Goal: Information Seeking & Learning: Compare options

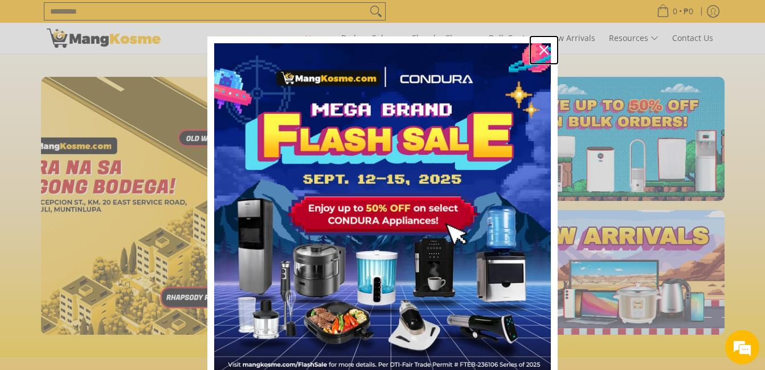
click at [543, 48] on icon "close icon" at bounding box center [544, 50] width 9 height 9
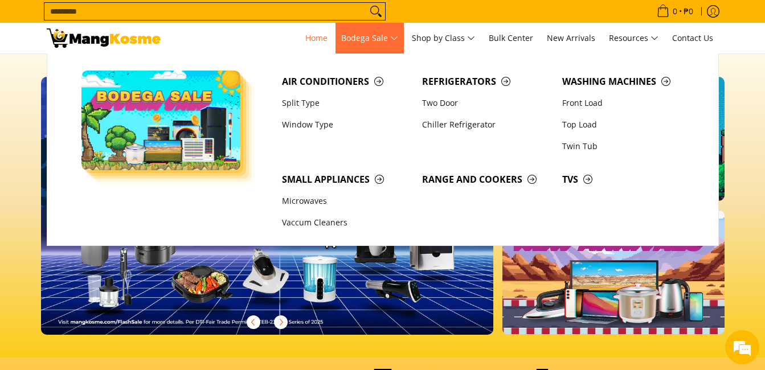
click at [381, 38] on span "Bodega Sale" at bounding box center [369, 38] width 57 height 14
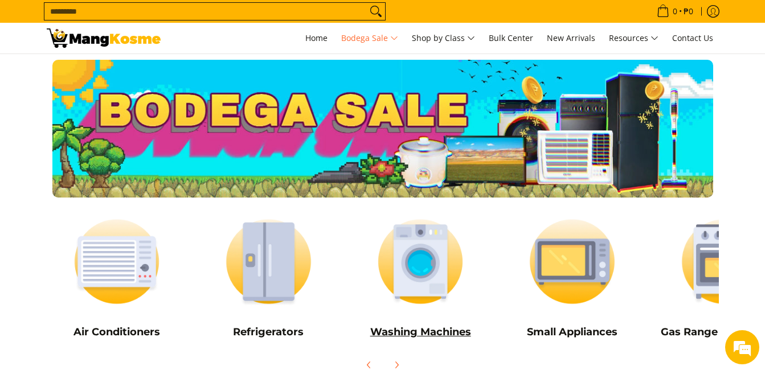
click at [431, 333] on h5 "Washing Machines" at bounding box center [420, 332] width 141 height 13
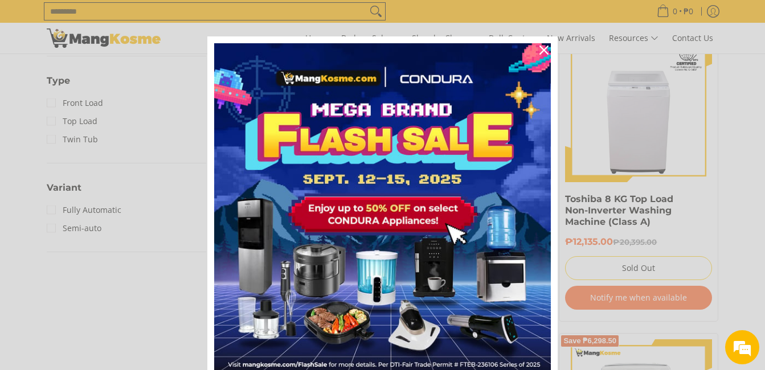
scroll to position [793, 0]
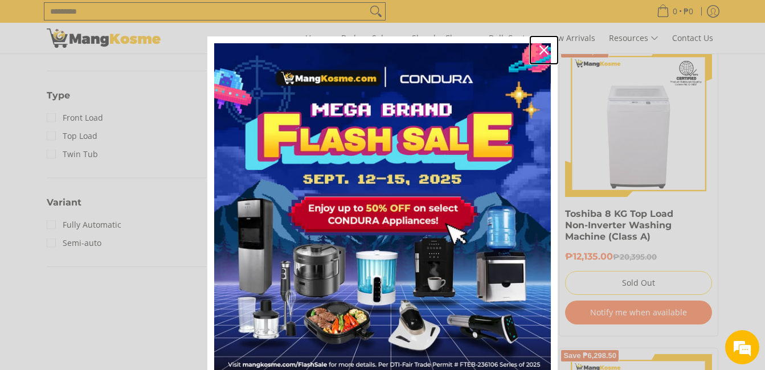
drag, startPoint x: 541, startPoint y: 49, endPoint x: 602, endPoint y: 87, distance: 71.9
click at [541, 48] on icon "close icon" at bounding box center [544, 50] width 9 height 9
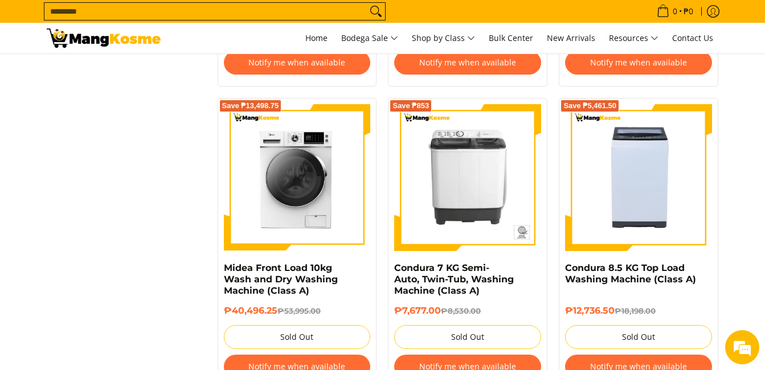
scroll to position [1357, 0]
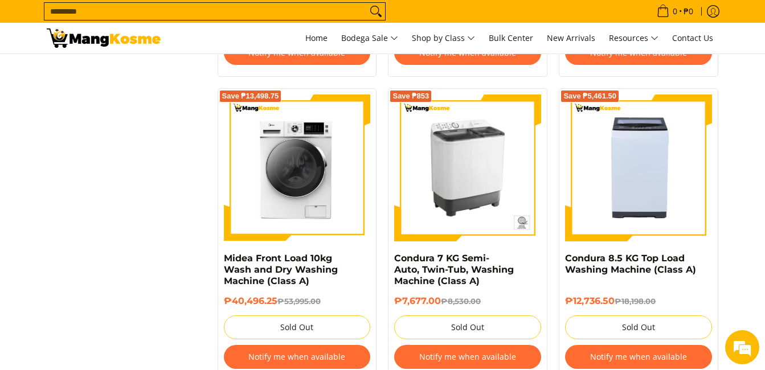
click at [479, 160] on img at bounding box center [467, 168] width 147 height 147
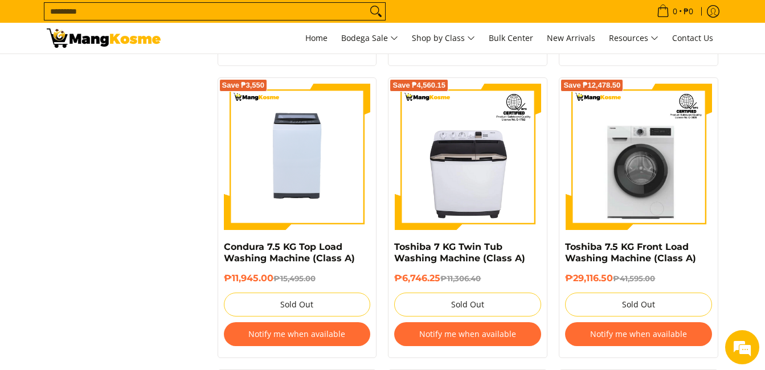
scroll to position [1677, 0]
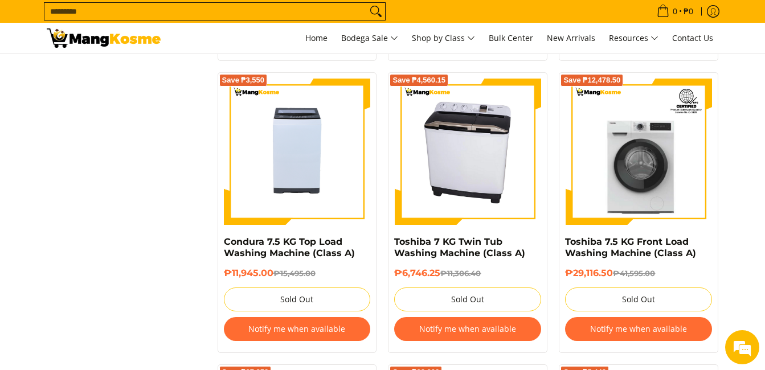
click at [450, 194] on img at bounding box center [467, 152] width 147 height 147
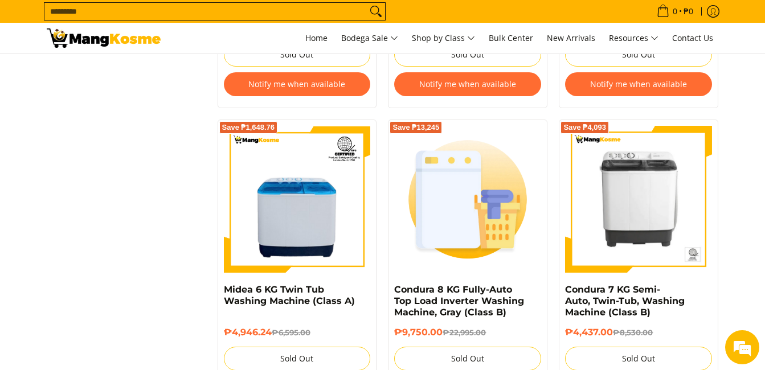
scroll to position [2242, 0]
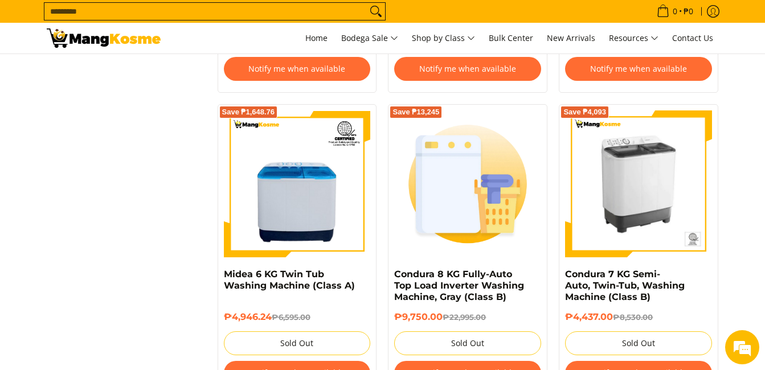
click at [650, 212] on img at bounding box center [638, 184] width 147 height 147
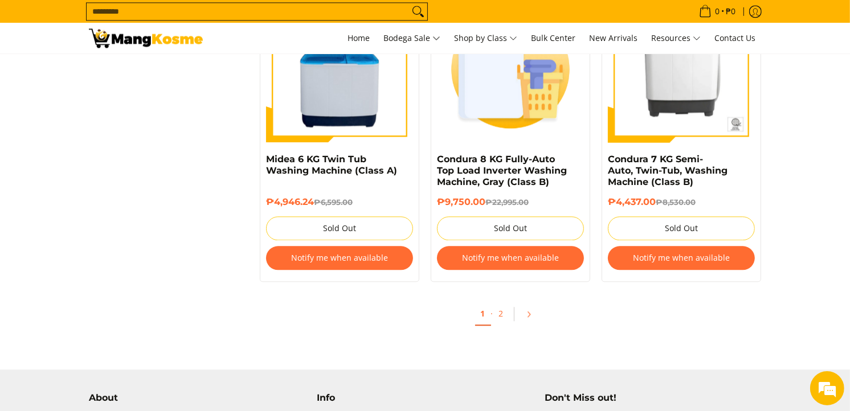
click at [510, 321] on span "Pagination" at bounding box center [514, 314] width 10 height 14
click at [507, 319] on link "2" at bounding box center [502, 314] width 16 height 23
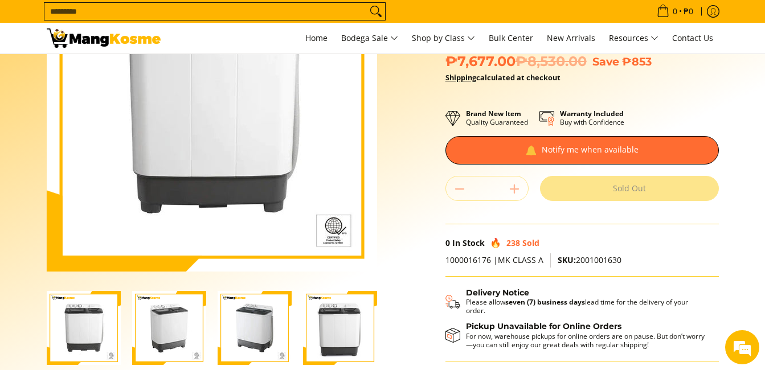
scroll to position [152, 0]
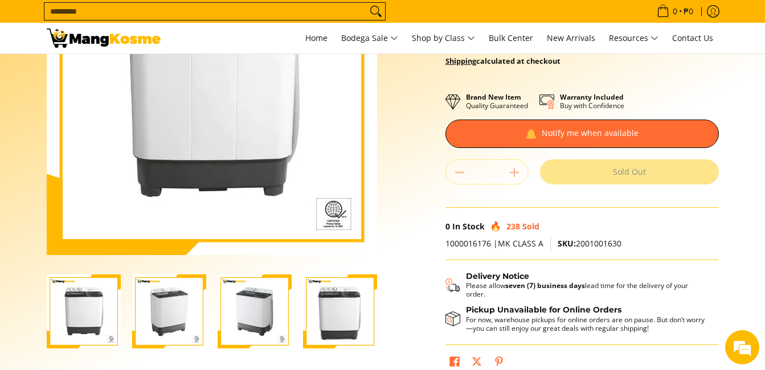
click at [339, 325] on img "condura-semi-automatic-7-kilos-twin-tub-washing-machine-without-icc-sticker-fro…" at bounding box center [340, 312] width 74 height 74
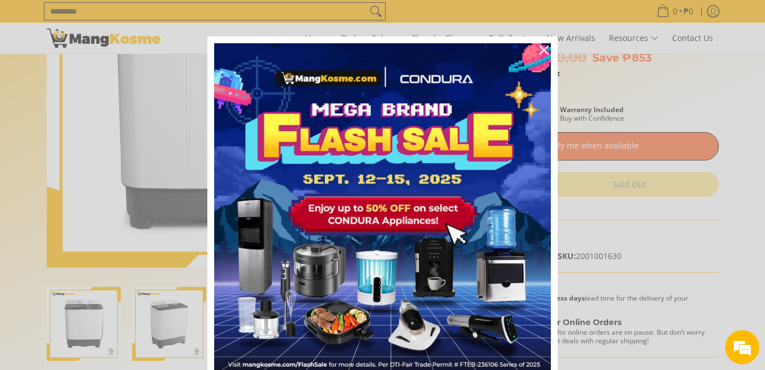
scroll to position [133, 0]
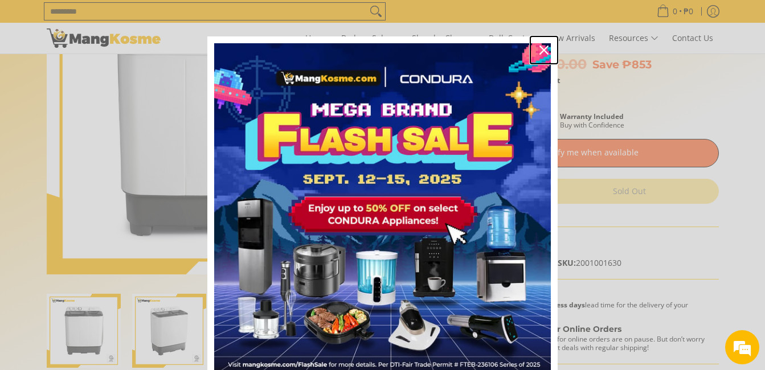
click at [540, 51] on icon "close icon" at bounding box center [544, 50] width 9 height 9
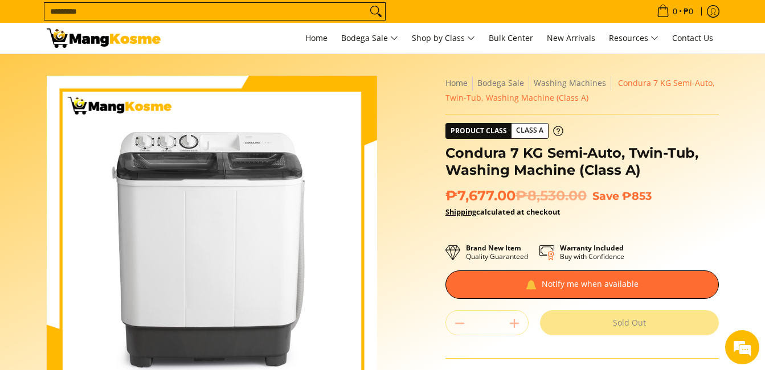
scroll to position [0, 0]
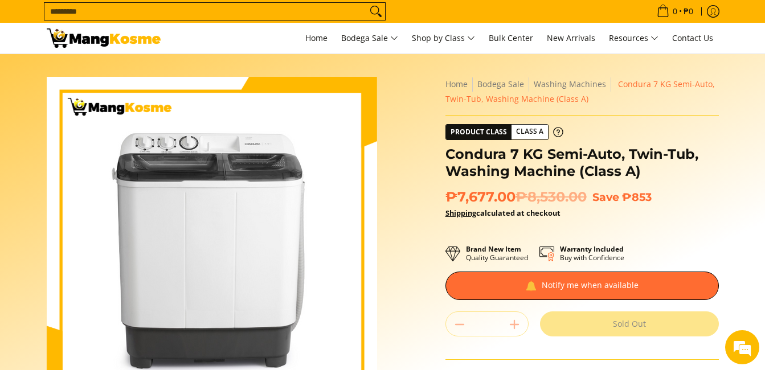
click at [219, 152] on img at bounding box center [212, 242] width 331 height 331
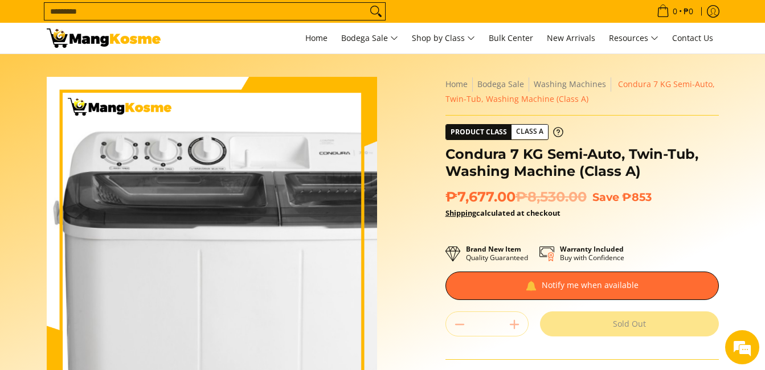
click at [191, 189] on img at bounding box center [212, 242] width 331 height 331
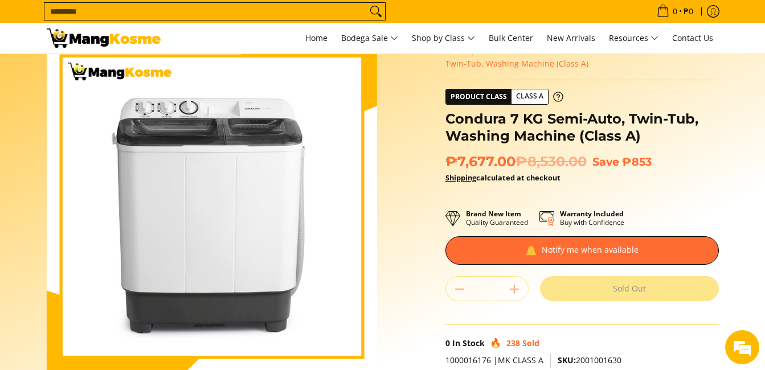
scroll to position [33, 0]
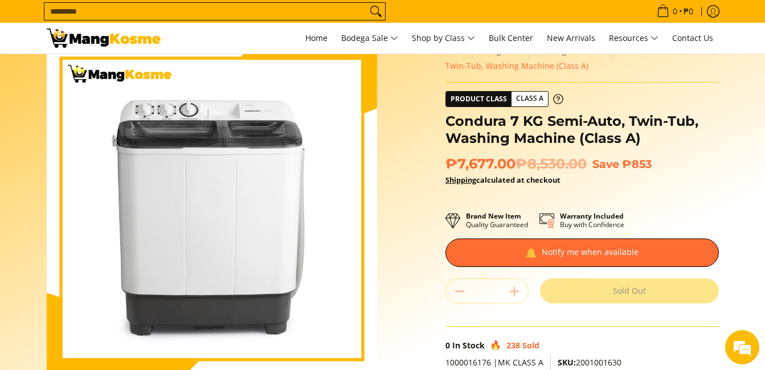
click at [411, 290] on div "Skip to Main Content Enable zoom Disable zoom Enable zoom Disable zoom Enable z…" at bounding box center [383, 287] width 684 height 486
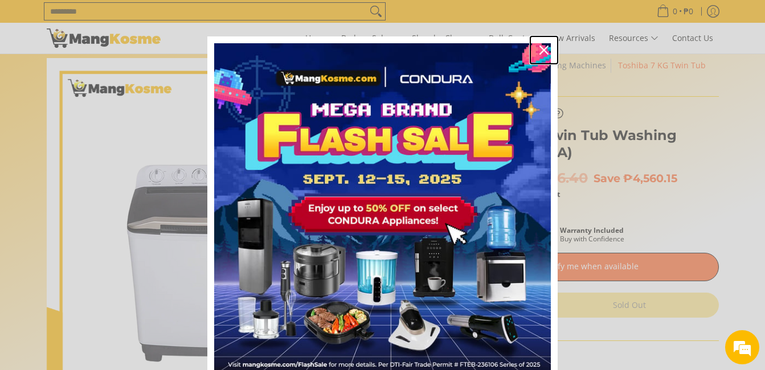
click at [540, 51] on icon "close icon" at bounding box center [544, 50] width 9 height 9
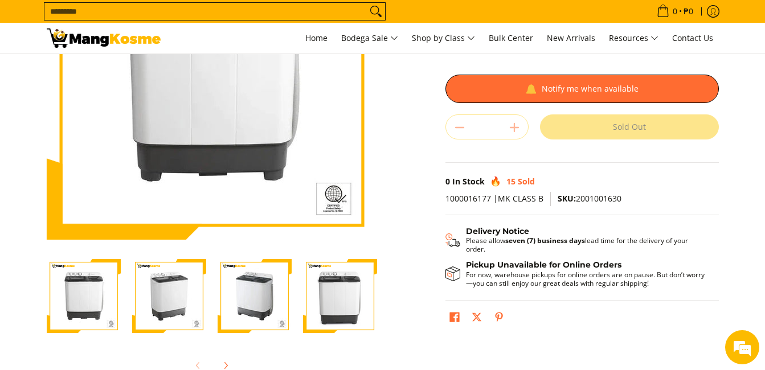
scroll to position [190, 0]
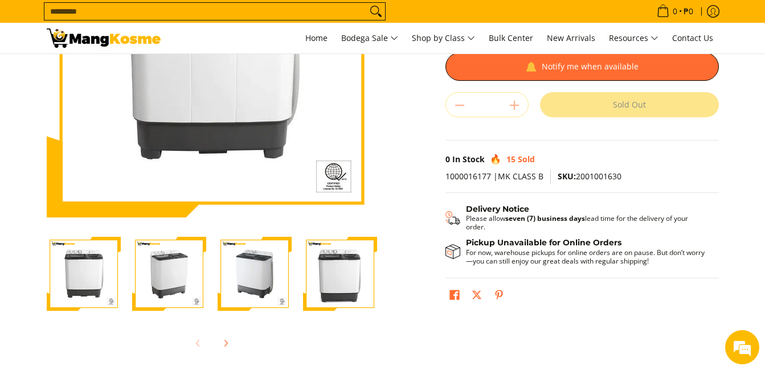
click at [354, 269] on img "condura-semi-automatic-7-kilos-twin-tub-washing-machine-without-icc-sticker-fro…" at bounding box center [340, 274] width 74 height 74
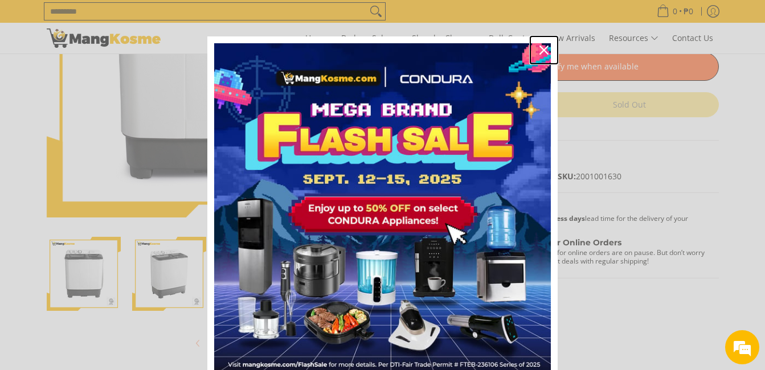
click at [540, 48] on icon "close icon" at bounding box center [544, 50] width 9 height 9
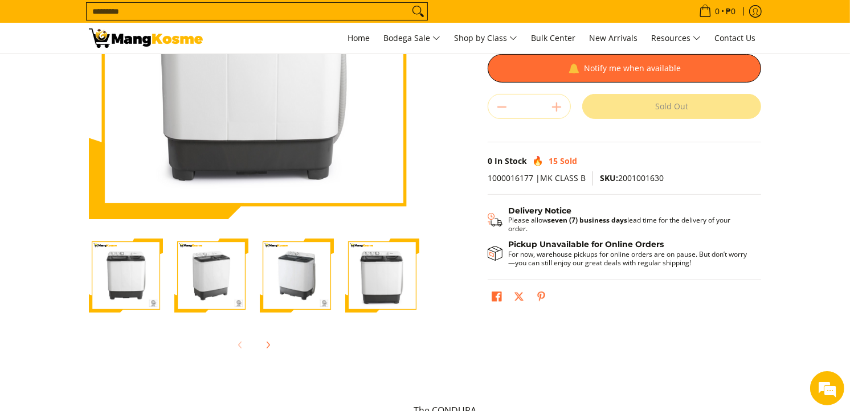
scroll to position [0, 0]
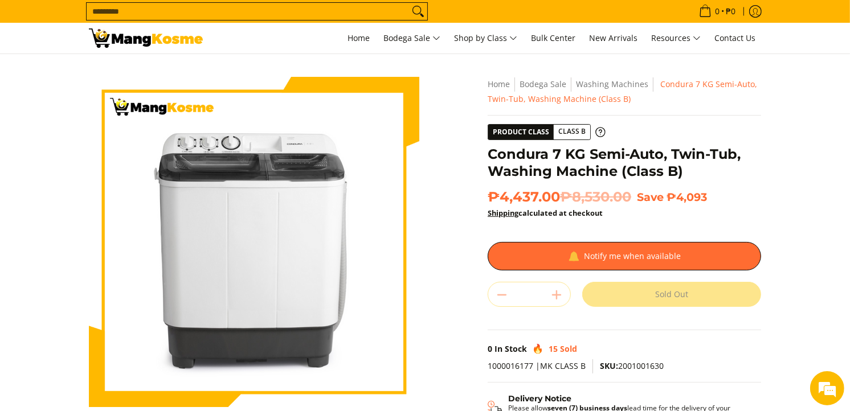
drag, startPoint x: 52, startPoint y: 121, endPoint x: 93, endPoint y: 299, distance: 182.5
click at [52, 120] on section "Skip to Main Content Enable zoom Disable zoom Enable zoom Disable zoom Enable z…" at bounding box center [425, 314] width 850 height 520
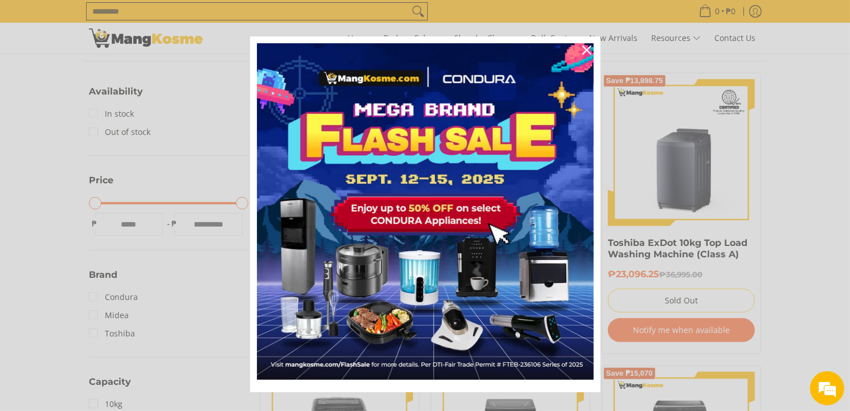
scroll to position [316, 0]
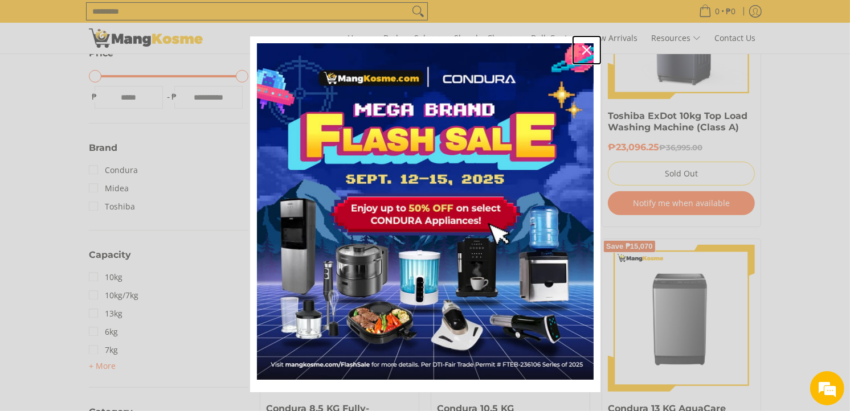
click at [585, 46] on icon "close icon" at bounding box center [586, 50] width 9 height 9
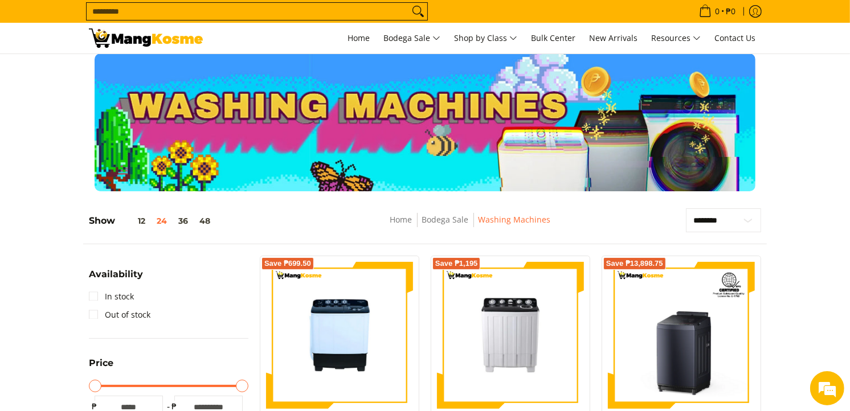
scroll to position [0, 0]
